Goal: Communication & Community: Share content

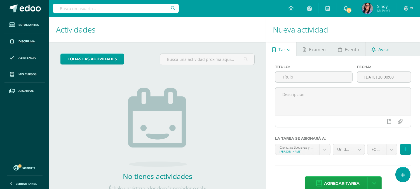
click at [378, 43] on span "Aviso" at bounding box center [384, 49] width 11 height 13
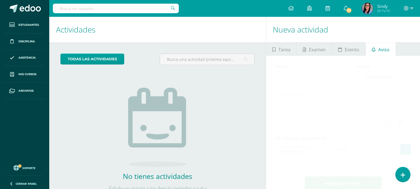
scroll to position [26, 0]
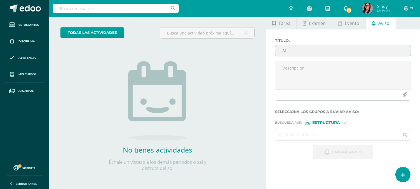
type input "A"
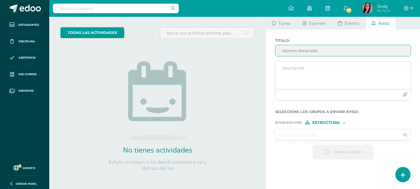
type input "Alumno destacado."
click at [333, 71] on textarea at bounding box center [344, 75] width 136 height 28
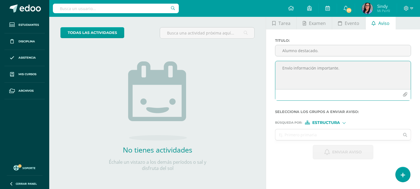
click at [292, 68] on textarea "Envío información importante." at bounding box center [344, 75] width 136 height 28
type textarea "Adjunto información importante."
click at [378, 94] on icon "button" at bounding box center [405, 94] width 5 height 5
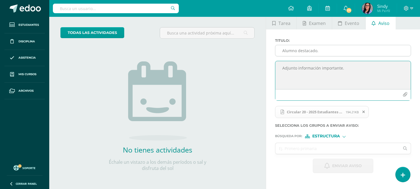
click at [297, 49] on input "Alumno destacado." at bounding box center [344, 50] width 136 height 11
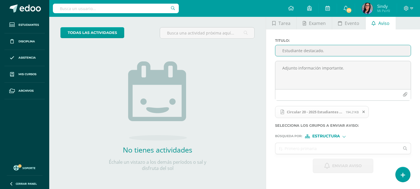
type input "Estudiante destacado."
click at [318, 137] on span "Estructura" at bounding box center [326, 135] width 28 height 3
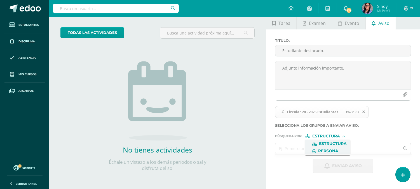
click at [323, 149] on span "Persona" at bounding box center [328, 150] width 20 height 3
click at [301, 150] on input "text" at bounding box center [338, 148] width 124 height 11
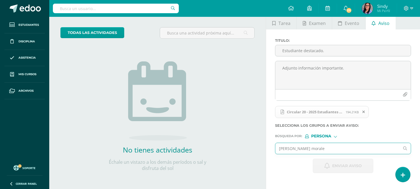
type input "[PERSON_NAME]"
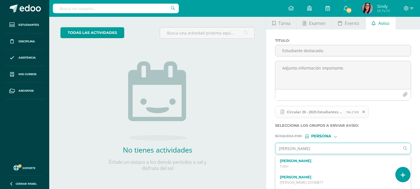
scroll to position [43, 0]
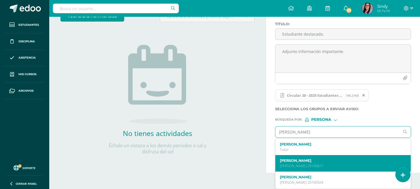
click at [330, 161] on label "[PERSON_NAME]" at bounding box center [340, 160] width 121 height 4
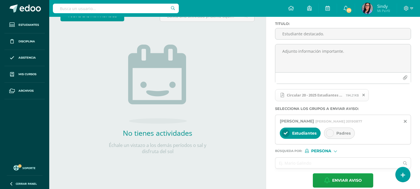
click at [330, 135] on icon at bounding box center [330, 133] width 4 height 4
click at [295, 158] on input "text" at bounding box center [338, 162] width 124 height 11
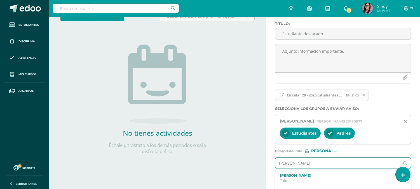
type input "[PERSON_NAME]"
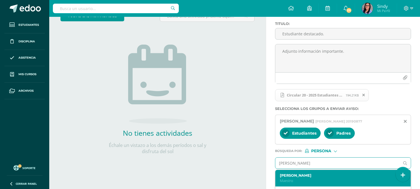
click at [296, 170] on p "Maestro" at bounding box center [340, 180] width 121 height 5
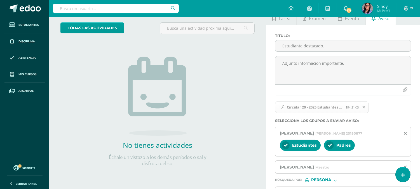
scroll to position [68, 0]
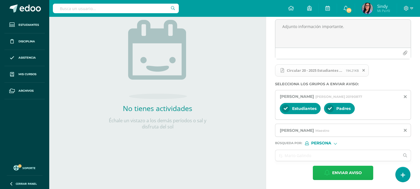
click at [350, 170] on span "Enviar aviso" at bounding box center [347, 173] width 30 height 14
